Goal: Find contact information: Find contact information

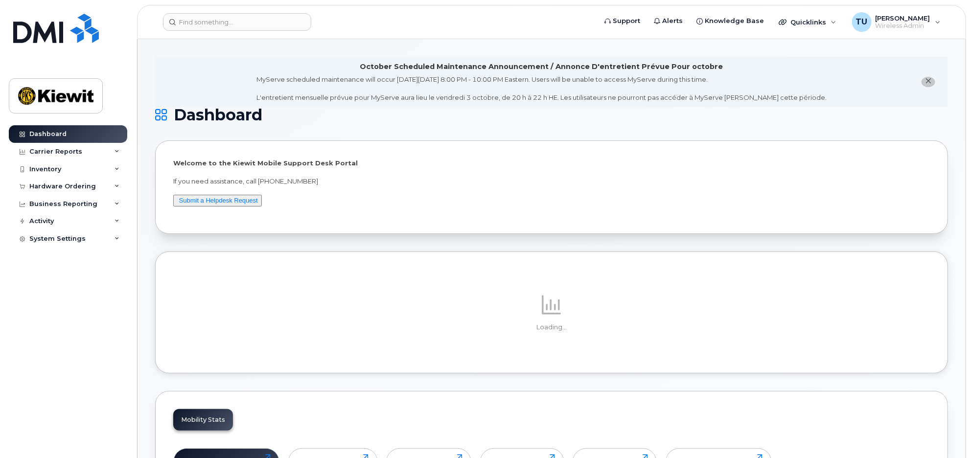
click at [232, 31] on header "Support Alerts Knowledge Base Quicklinks Suspend / Cancel Device Change SIM Car…" at bounding box center [551, 22] width 829 height 34
click at [229, 25] on input at bounding box center [237, 22] width 148 height 18
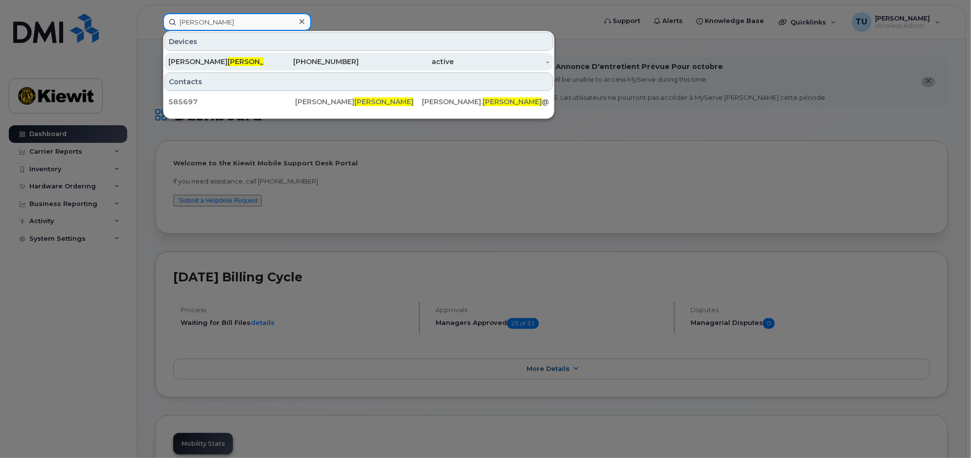
type input "[PERSON_NAME]"
click at [277, 55] on div "[PHONE_NUMBER]" at bounding box center [311, 62] width 95 height 18
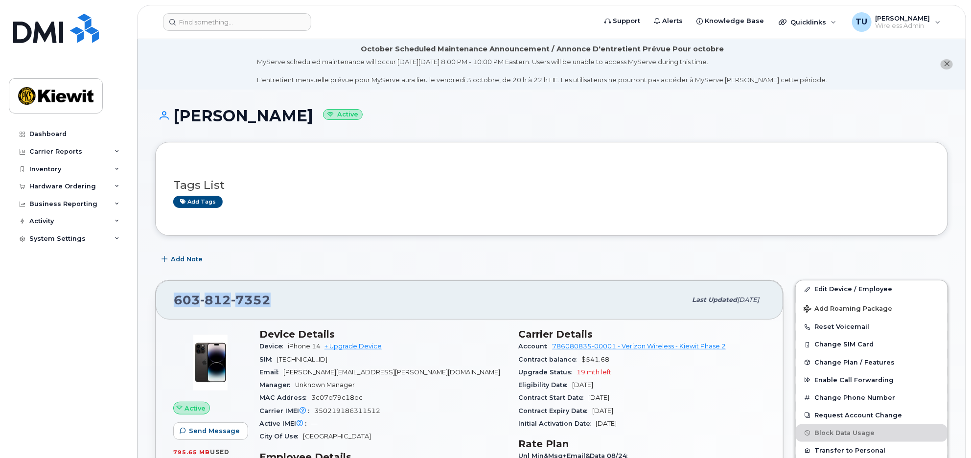
drag, startPoint x: 287, startPoint y: 302, endPoint x: 173, endPoint y: 306, distance: 114.6
click at [173, 306] on div "[PHONE_NUMBER] Last updated [DATE]" at bounding box center [470, 300] width 628 height 39
copy span "[PHONE_NUMBER]"
